Goal: Book appointment/travel/reservation

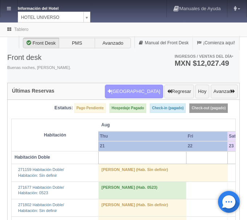
click at [128, 95] on button "[GEOGRAPHIC_DATA]" at bounding box center [134, 92] width 58 height 14
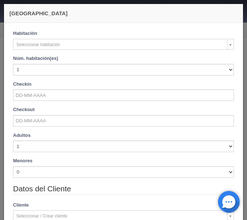
checkbox input "false"
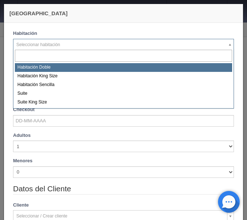
select select "583"
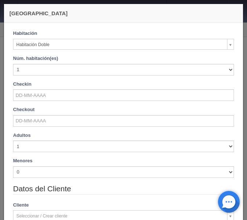
checkbox input "false"
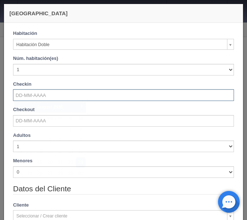
click at [52, 96] on input "text" at bounding box center [123, 95] width 221 height 12
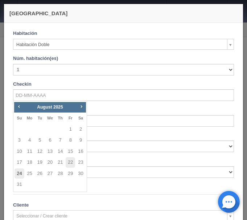
click at [19, 173] on link "24" at bounding box center [19, 174] width 9 height 11
type input "24-08-2025"
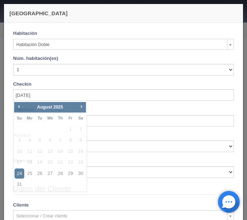
checkbox input "false"
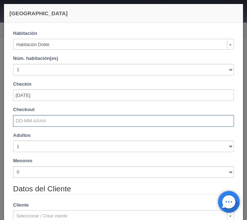
click at [28, 120] on input "text" at bounding box center [123, 121] width 221 height 12
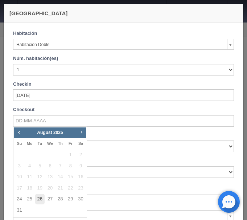
click at [39, 199] on link "26" at bounding box center [39, 199] width 9 height 11
type input "[DATE]"
checkbox input "false"
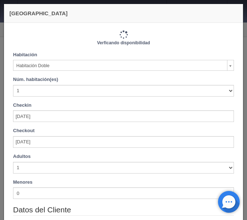
type input "2060.00"
checkbox input "false"
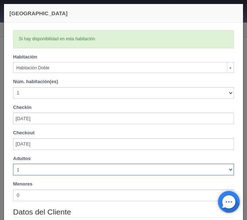
click at [13, 164] on select "1 2 3 4 5 6 7 8 9 10" at bounding box center [123, 170] width 221 height 12
select select "3"
click option "3" at bounding box center [0, 0] width 0 height 0
checkbox input "false"
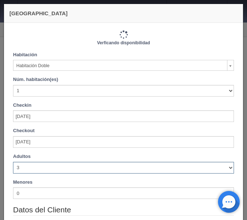
type input "2220.00"
checkbox input "false"
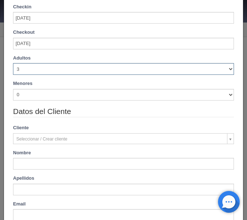
scroll to position [122, 0]
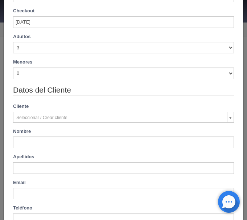
type input "[PERSON_NAME]"
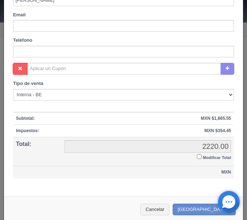
scroll to position [296, 0]
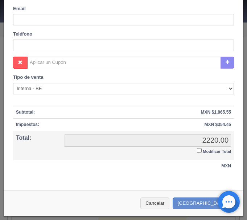
click at [199, 149] on input "Modificar Total" at bounding box center [199, 150] width 5 height 5
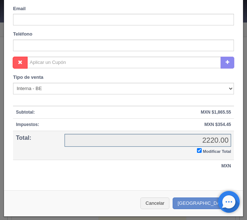
checkbox input "true"
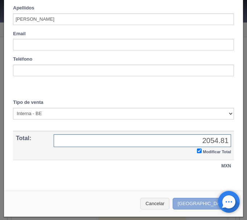
type input "2054.81"
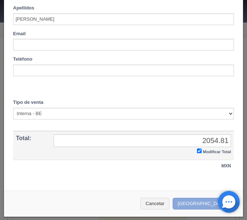
click at [203, 202] on button "Crear Reserva" at bounding box center [204, 204] width 63 height 12
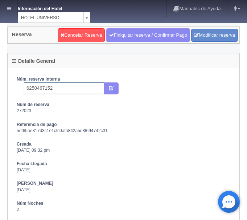
click at [82, 90] on input "6250467152" at bounding box center [64, 88] width 80 height 12
type input "6250467152 Booking"
click at [112, 87] on icon "submit" at bounding box center [111, 87] width 5 height 5
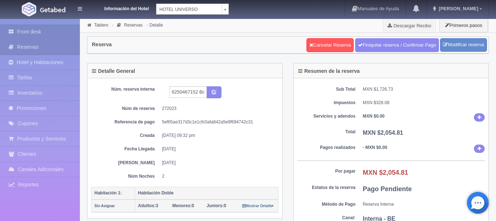
click at [22, 31] on link "Front desk" at bounding box center [40, 31] width 80 height 15
